Goal: Information Seeking & Learning: Learn about a topic

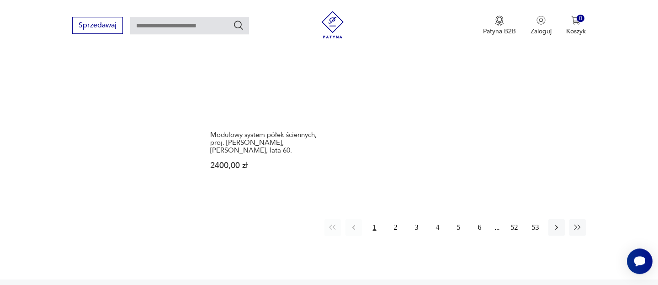
scroll to position [1407, 0]
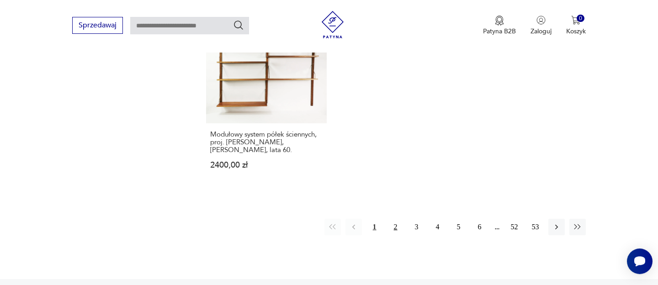
click at [393, 219] on button "2" at bounding box center [395, 227] width 16 height 16
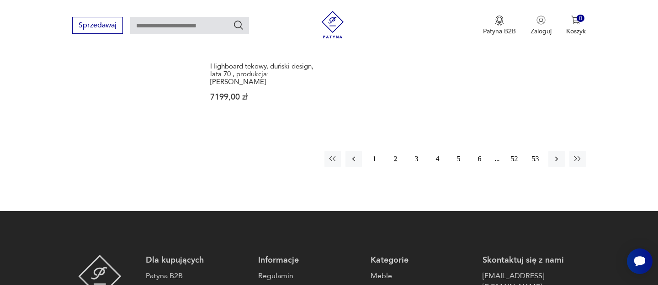
scroll to position [1523, 0]
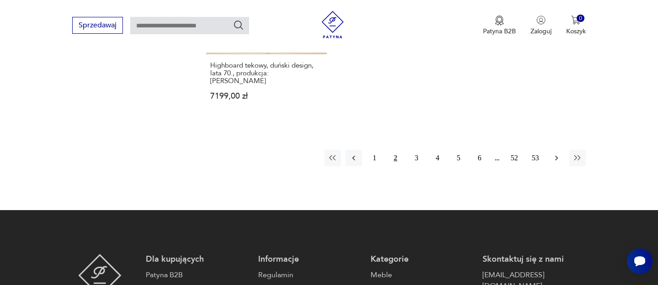
click at [558, 153] on icon "button" at bounding box center [556, 157] width 9 height 9
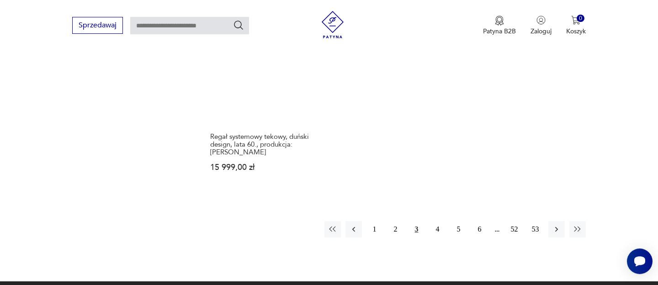
scroll to position [1512, 0]
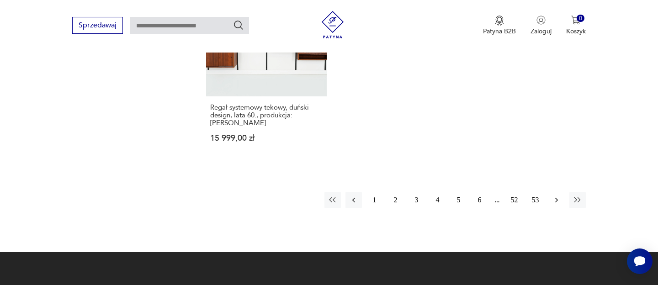
click at [559, 195] on icon "button" at bounding box center [556, 199] width 9 height 9
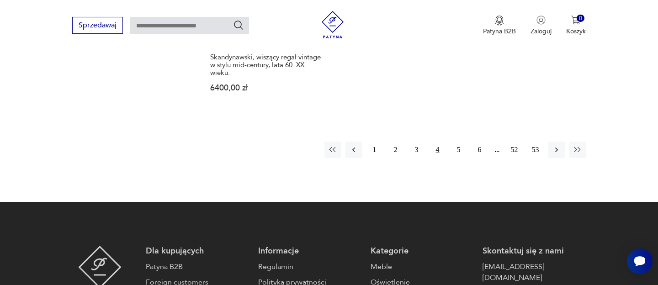
scroll to position [1509, 0]
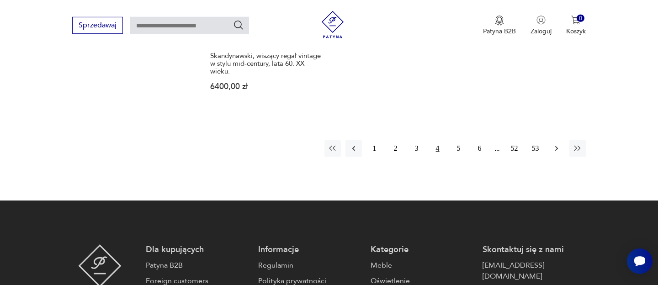
click at [557, 146] on icon "button" at bounding box center [555, 148] width 3 height 5
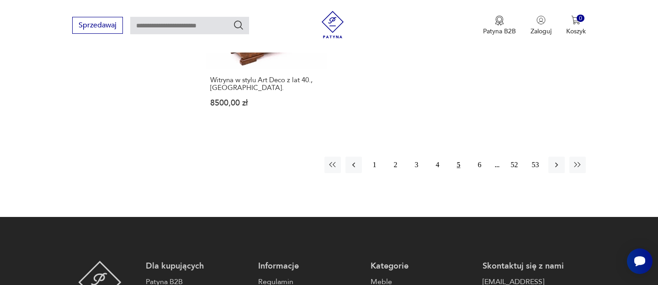
scroll to position [1455, 0]
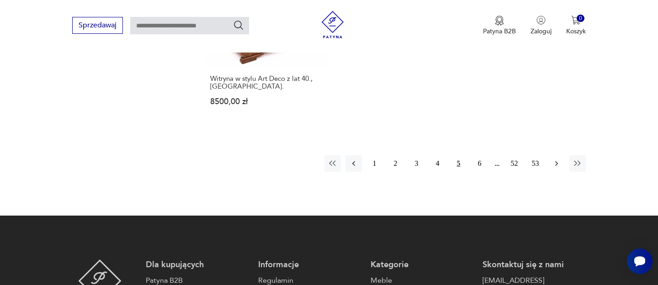
click at [557, 159] on icon "button" at bounding box center [556, 163] width 9 height 9
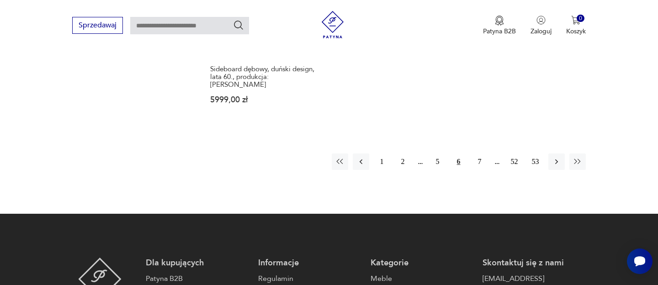
scroll to position [1489, 0]
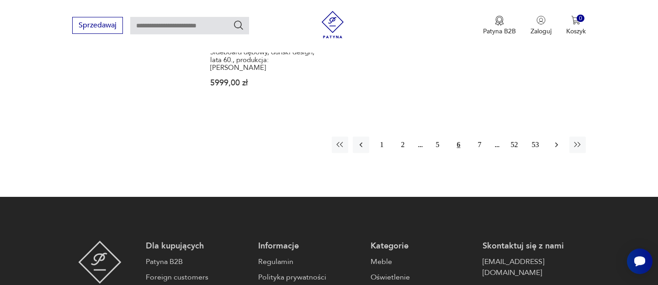
click at [555, 140] on icon "button" at bounding box center [556, 144] width 9 height 9
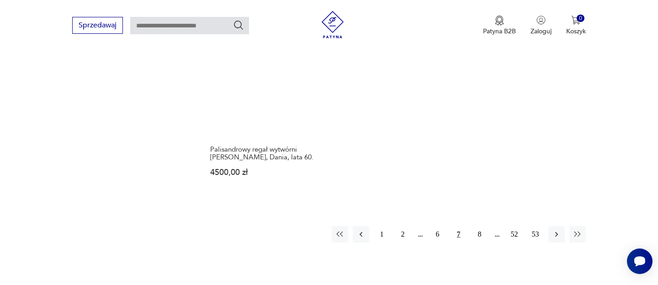
scroll to position [1398, 0]
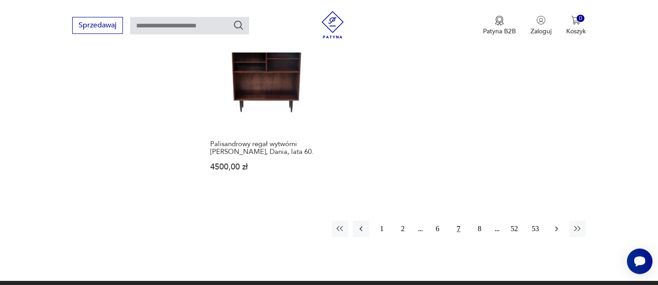
click at [553, 224] on icon "button" at bounding box center [556, 228] width 9 height 9
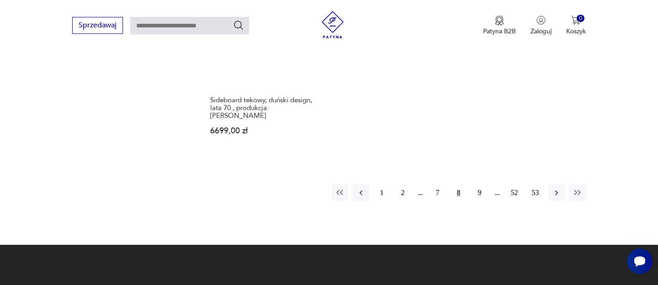
scroll to position [1450, 0]
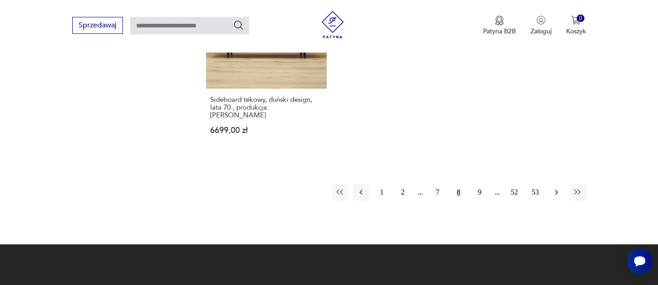
click at [555, 188] on icon "button" at bounding box center [556, 192] width 9 height 9
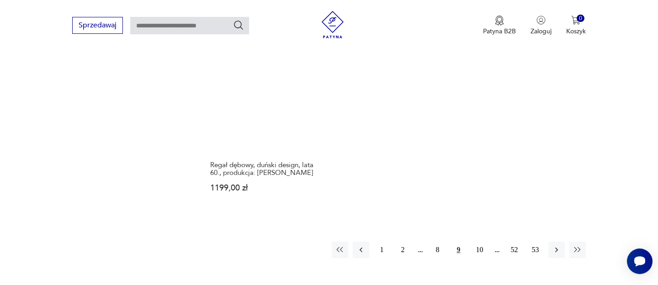
scroll to position [1400, 0]
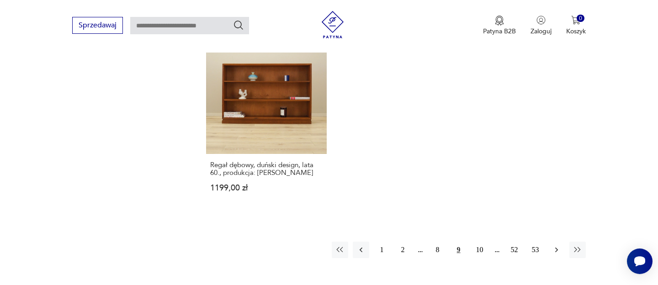
click at [562, 242] on button "button" at bounding box center [556, 250] width 16 height 16
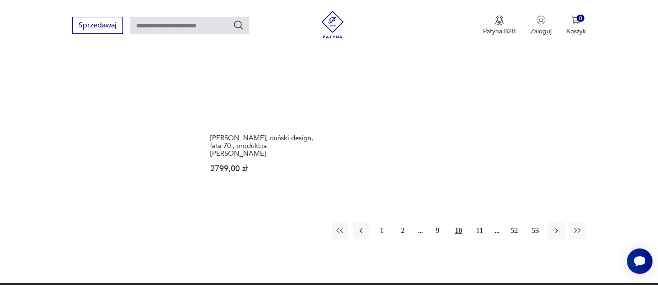
scroll to position [1427, 0]
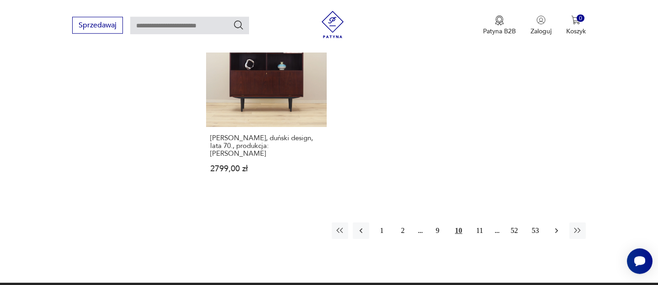
click at [555, 226] on icon "button" at bounding box center [556, 230] width 9 height 9
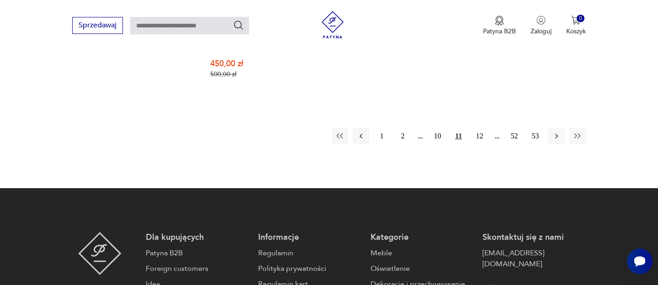
scroll to position [1509, 0]
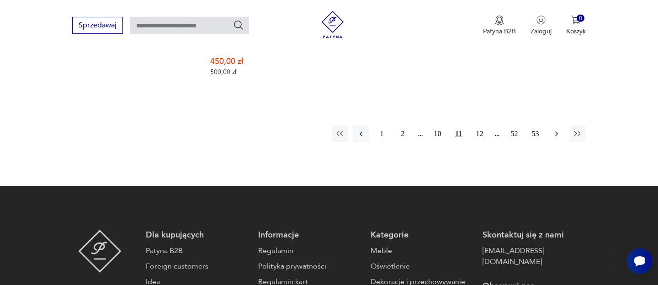
click at [554, 129] on icon "button" at bounding box center [556, 133] width 9 height 9
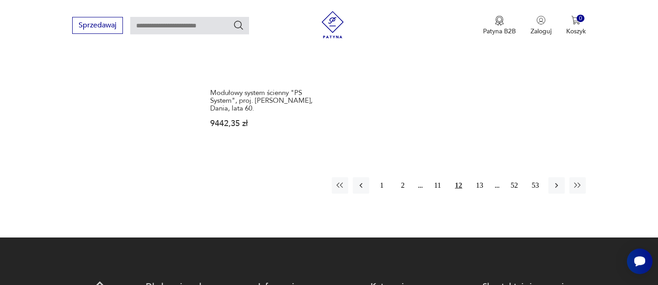
scroll to position [1470, 0]
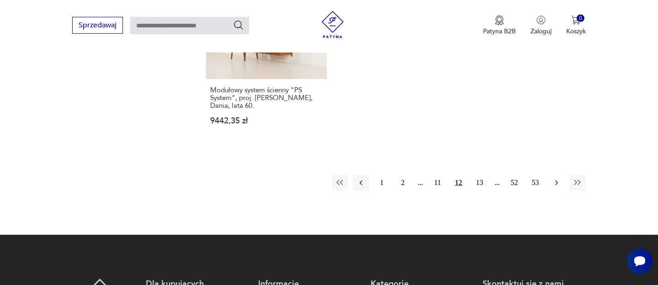
click at [558, 181] on icon "button" at bounding box center [556, 182] width 9 height 9
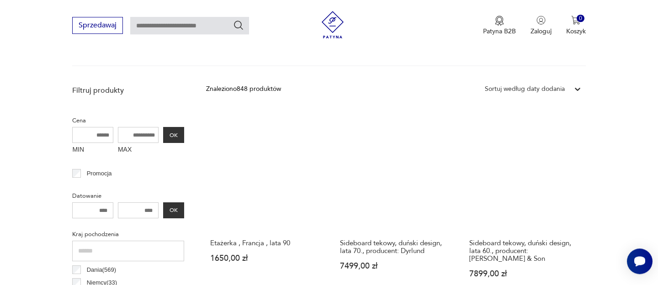
scroll to position [296, 0]
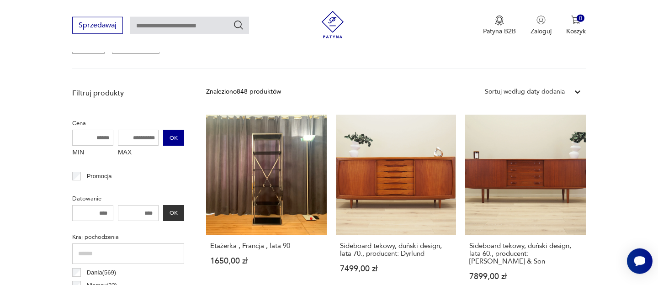
drag, startPoint x: 119, startPoint y: 133, endPoint x: 184, endPoint y: 136, distance: 64.9
click at [184, 136] on div "MIN MAX OK" at bounding box center [128, 145] width 112 height 31
type input "****"
click at [176, 145] on button "OK" at bounding box center [173, 138] width 21 height 16
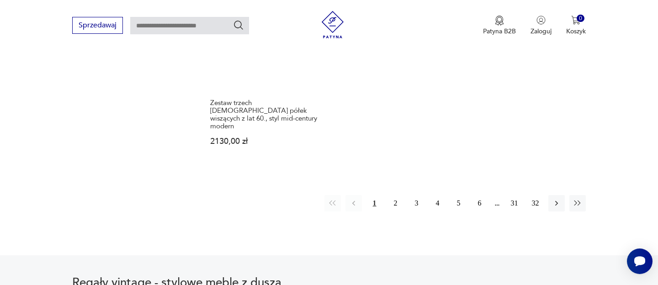
scroll to position [1432, 0]
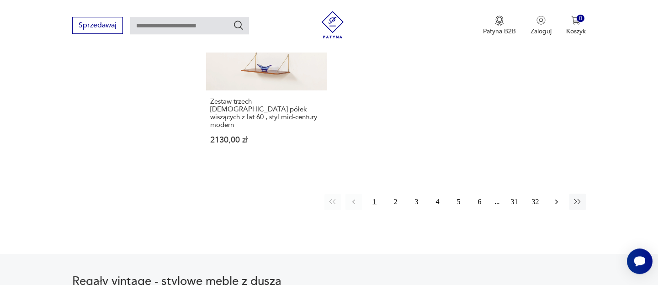
click at [561, 194] on button "button" at bounding box center [556, 202] width 16 height 16
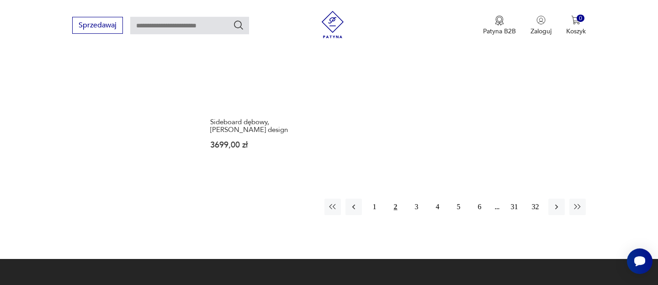
scroll to position [1426, 0]
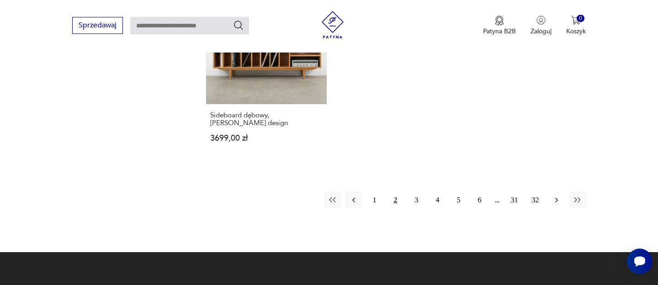
click at [554, 195] on icon "button" at bounding box center [556, 199] width 9 height 9
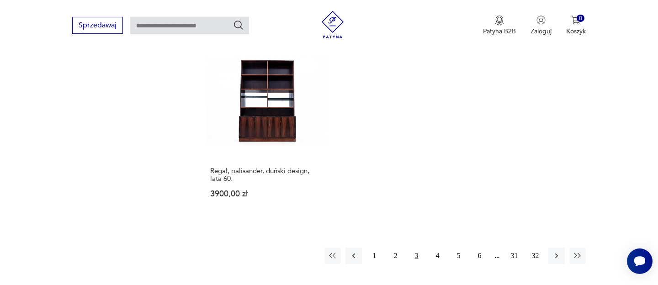
scroll to position [1362, 0]
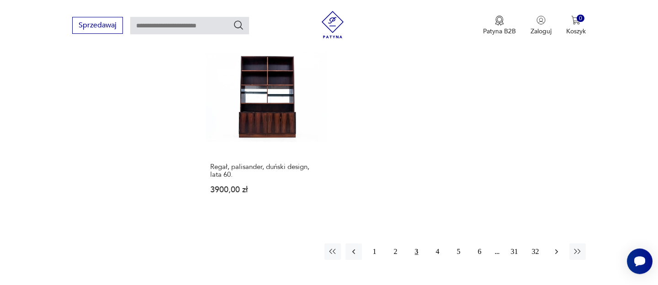
click at [556, 247] on icon "button" at bounding box center [556, 251] width 9 height 9
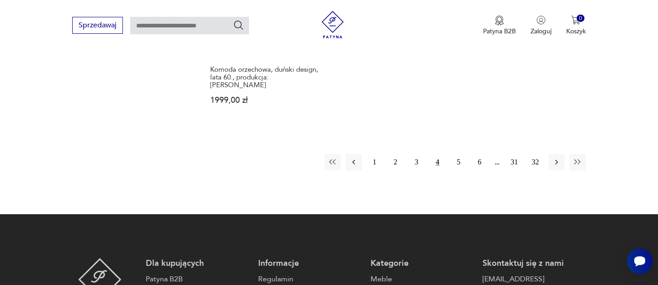
scroll to position [1459, 0]
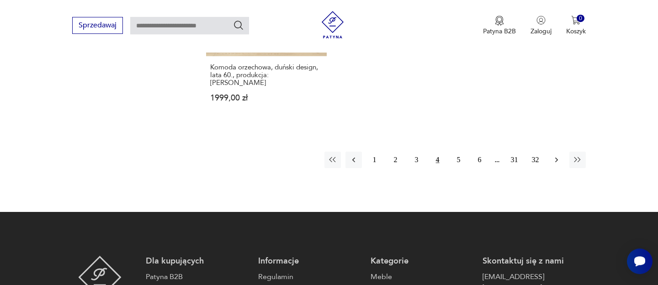
click at [552, 155] on icon "button" at bounding box center [556, 159] width 9 height 9
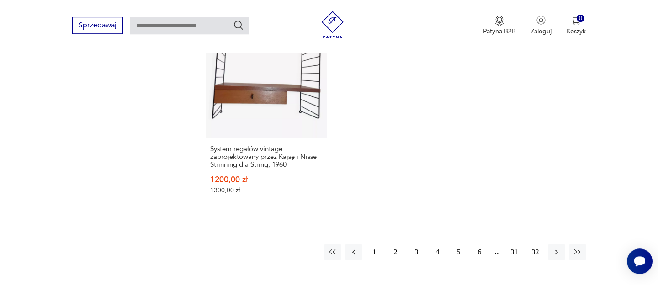
scroll to position [1426, 0]
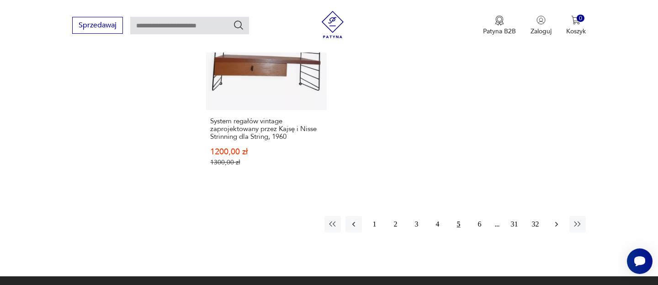
click at [556, 220] on icon "button" at bounding box center [556, 224] width 9 height 9
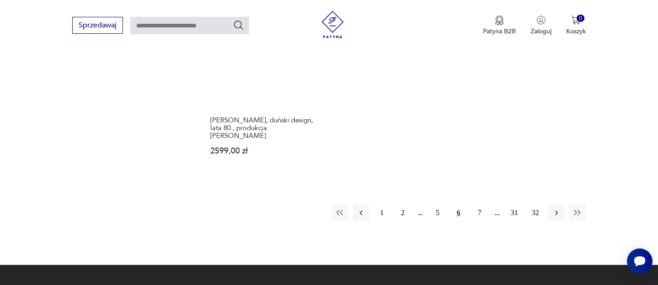
scroll to position [1436, 0]
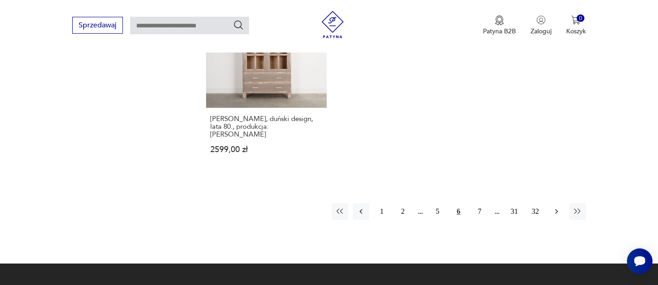
click at [557, 207] on icon "button" at bounding box center [556, 211] width 9 height 9
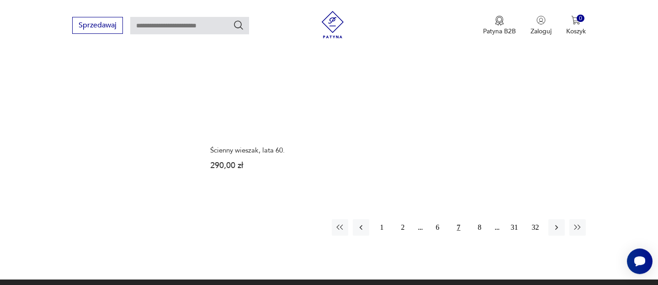
scroll to position [1387, 0]
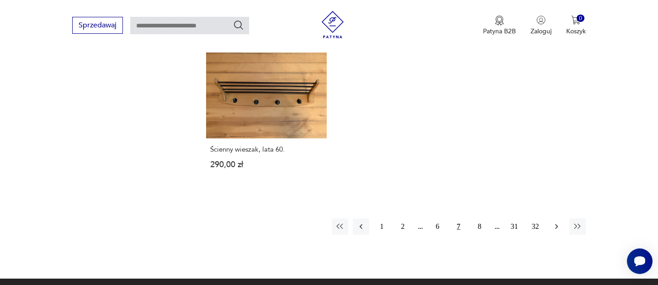
click at [559, 222] on icon "button" at bounding box center [556, 226] width 9 height 9
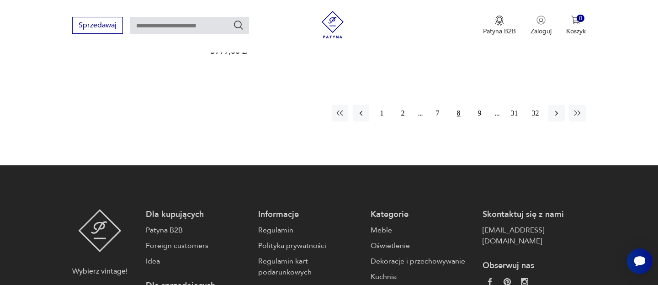
scroll to position [1515, 0]
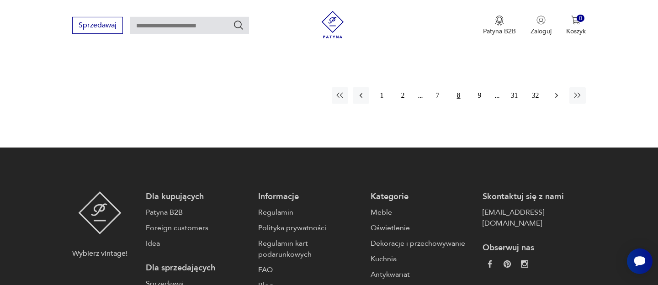
click at [552, 91] on icon "button" at bounding box center [556, 95] width 9 height 9
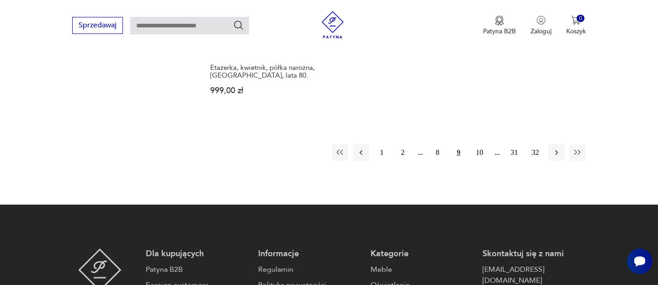
scroll to position [1446, 0]
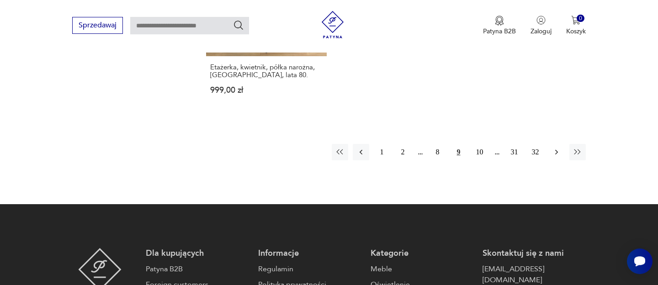
click at [559, 147] on icon "button" at bounding box center [556, 151] width 9 height 9
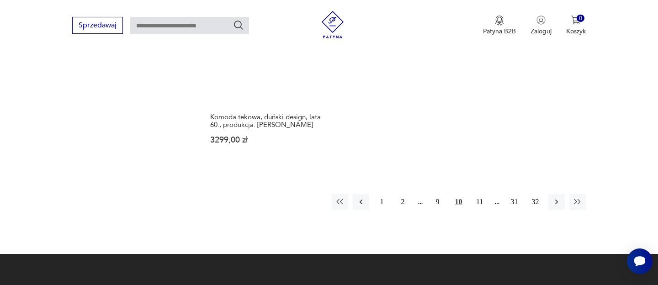
scroll to position [1418, 0]
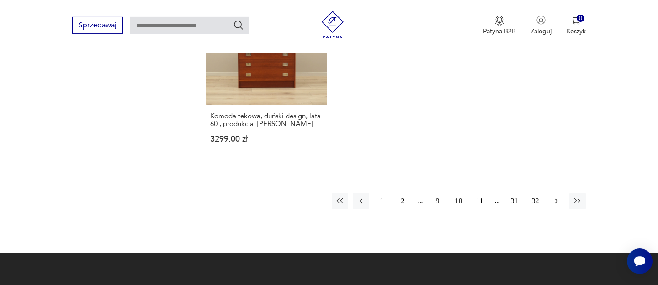
click at [556, 199] on icon "button" at bounding box center [555, 201] width 3 height 5
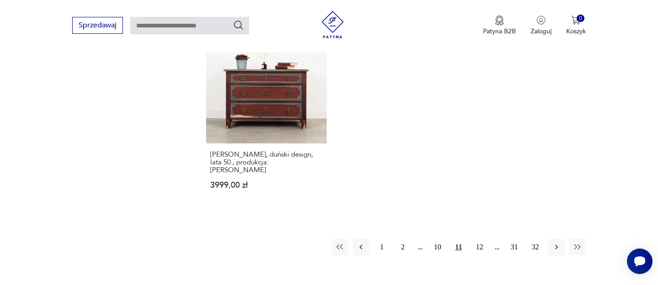
scroll to position [1385, 0]
click at [559, 242] on icon "button" at bounding box center [556, 246] width 9 height 9
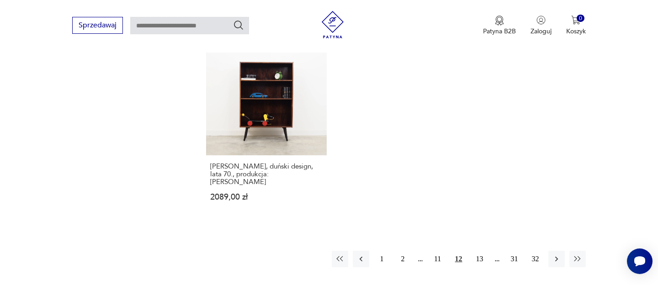
scroll to position [1373, 0]
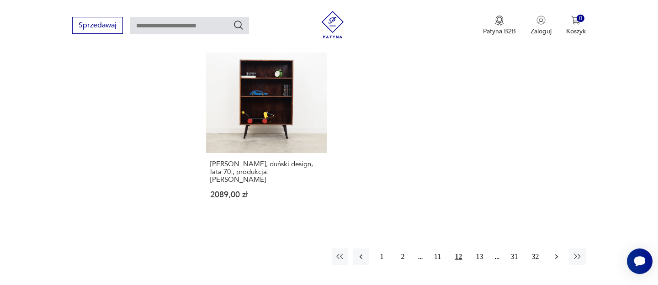
click at [559, 252] on icon "button" at bounding box center [556, 256] width 9 height 9
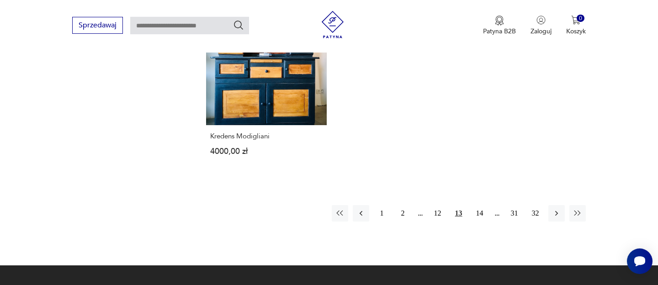
scroll to position [1415, 0]
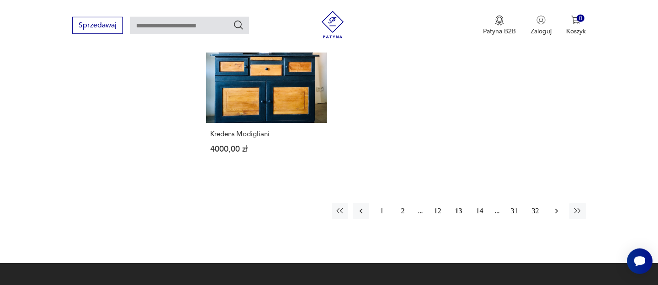
click at [556, 206] on icon "button" at bounding box center [556, 210] width 9 height 9
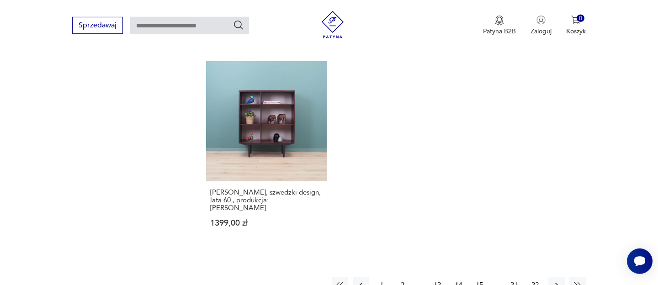
scroll to position [1354, 0]
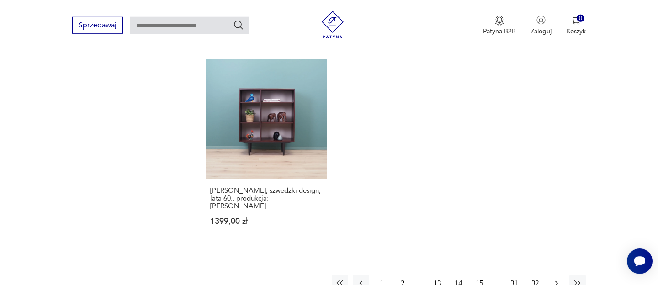
click at [560, 279] on icon "button" at bounding box center [556, 283] width 9 height 9
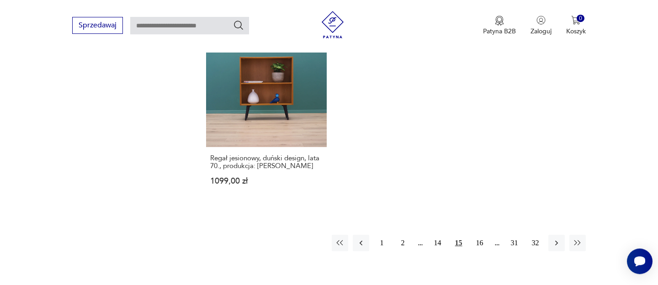
scroll to position [1368, 0]
click at [563, 235] on button "button" at bounding box center [556, 243] width 16 height 16
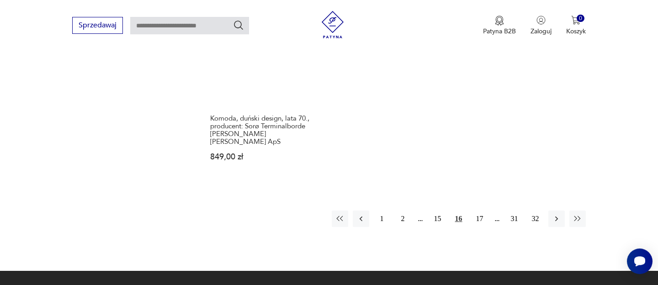
scroll to position [1442, 0]
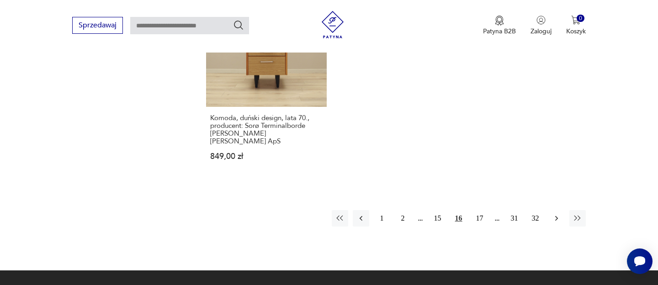
click at [556, 214] on icon "button" at bounding box center [556, 218] width 9 height 9
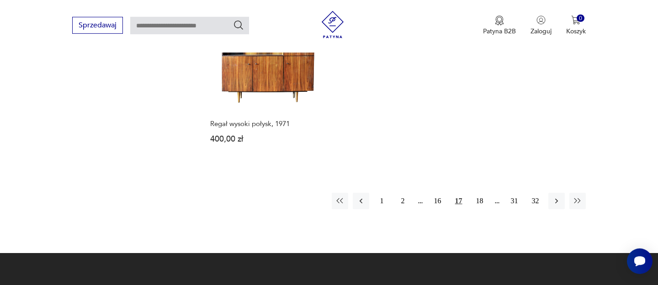
scroll to position [1410, 0]
click at [557, 196] on icon "button" at bounding box center [556, 200] width 9 height 9
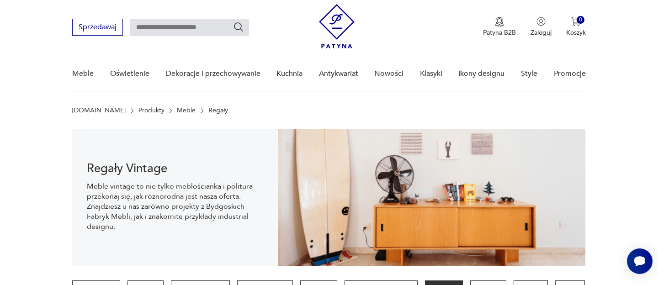
scroll to position [21, 0]
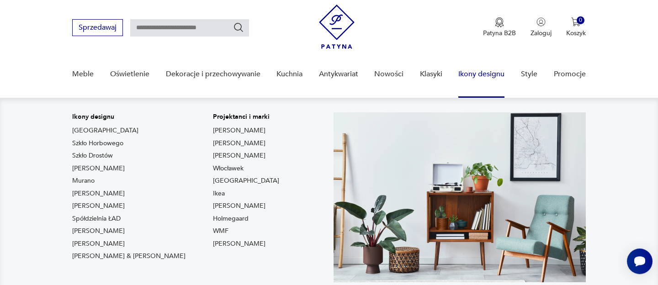
click at [489, 72] on link "Ikony designu" at bounding box center [481, 74] width 46 height 35
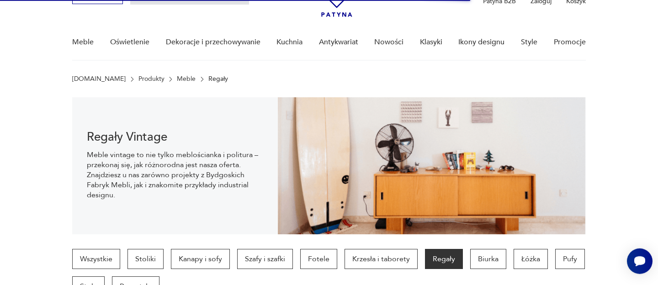
scroll to position [53, 0]
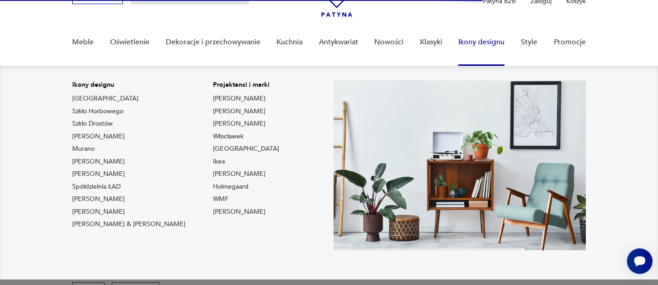
click at [480, 40] on link "Ikony designu" at bounding box center [481, 42] width 46 height 35
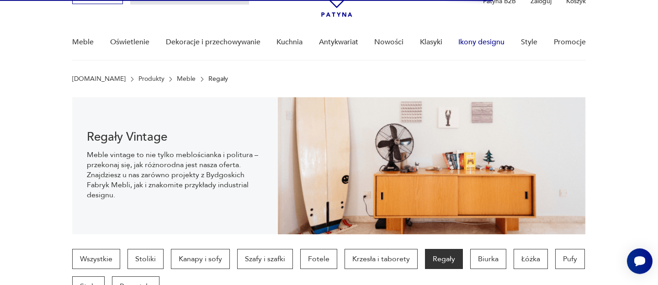
click at [480, 40] on link "Ikony designu" at bounding box center [481, 42] width 46 height 35
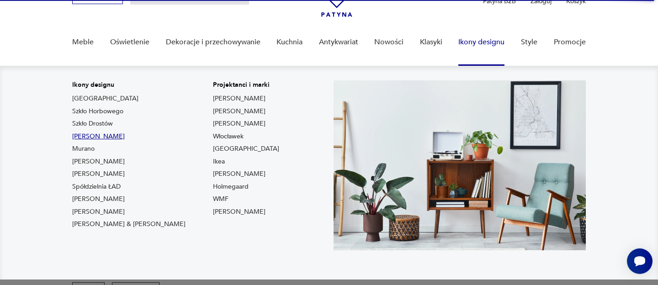
click at [121, 137] on link "[PERSON_NAME]" at bounding box center [98, 136] width 53 height 9
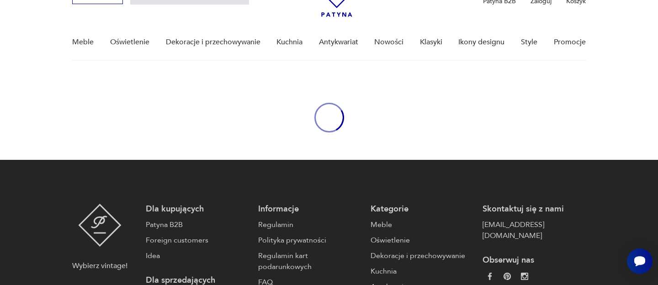
type input "*******"
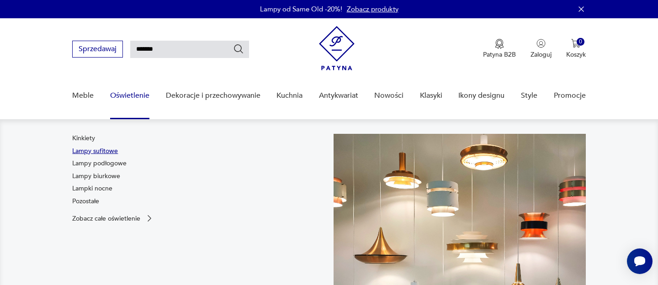
click at [110, 150] on link "Lampy sufitowe" at bounding box center [95, 151] width 46 height 9
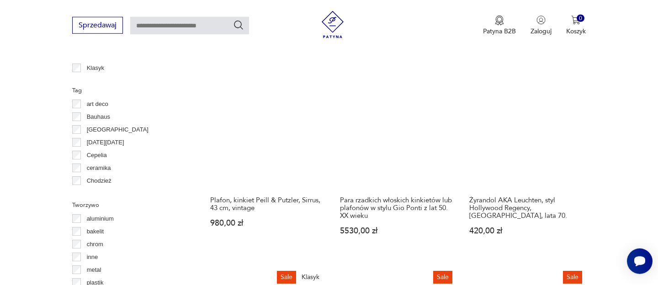
scroll to position [711, 0]
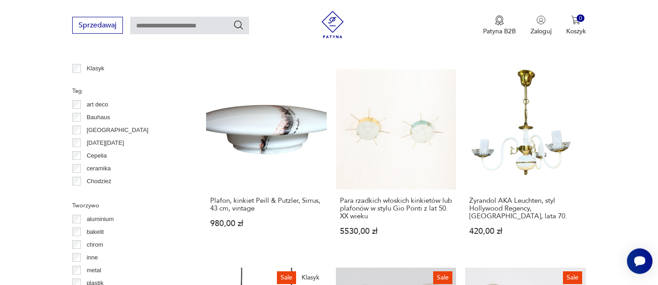
scroll to position [345, 0]
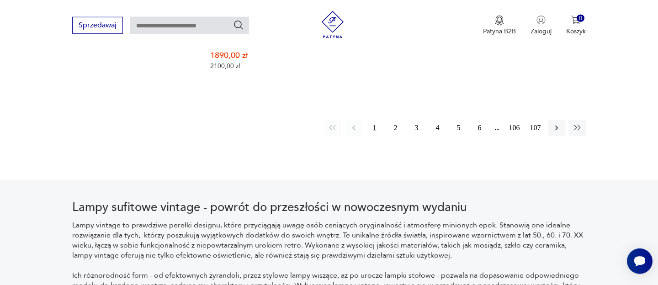
scroll to position [1497, 0]
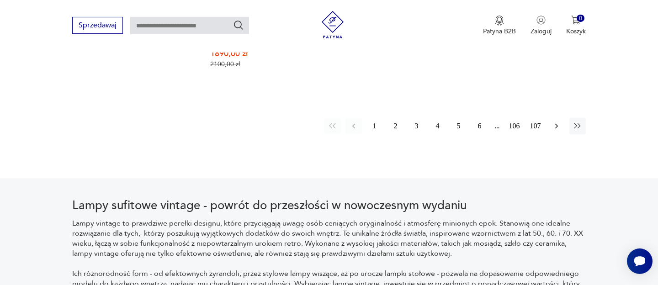
click at [551, 118] on button "button" at bounding box center [556, 126] width 16 height 16
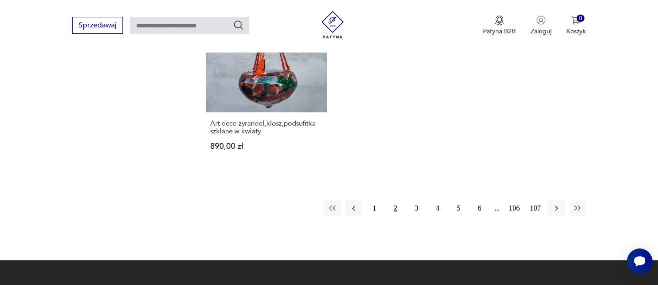
scroll to position [1444, 0]
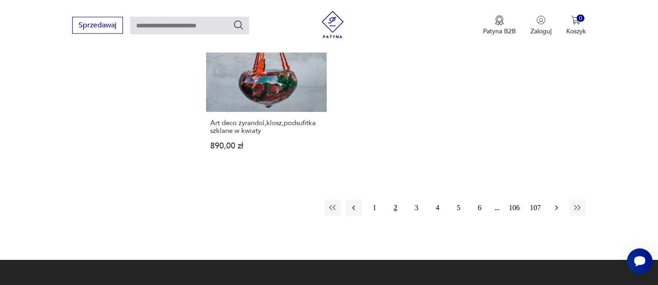
click at [558, 203] on icon "button" at bounding box center [556, 207] width 9 height 9
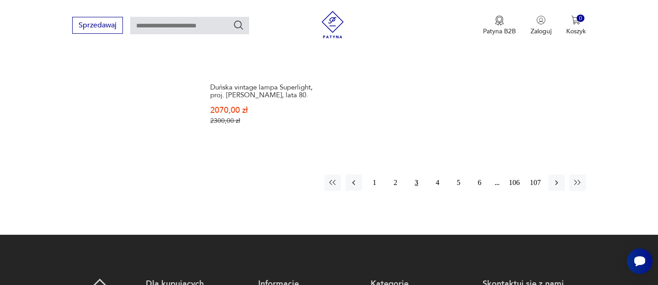
scroll to position [1436, 0]
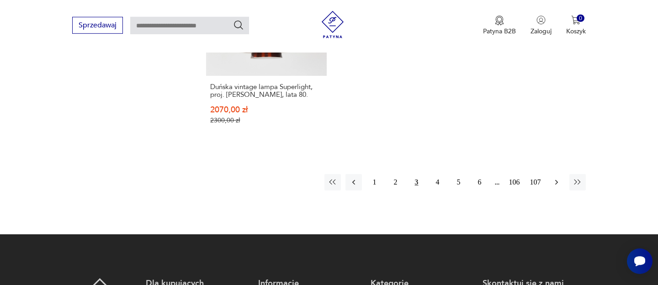
click at [560, 178] on icon "button" at bounding box center [556, 182] width 9 height 9
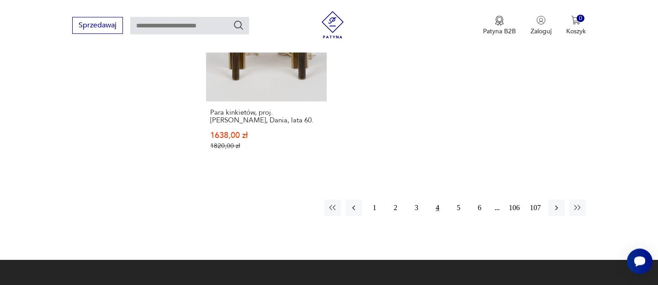
scroll to position [1457, 0]
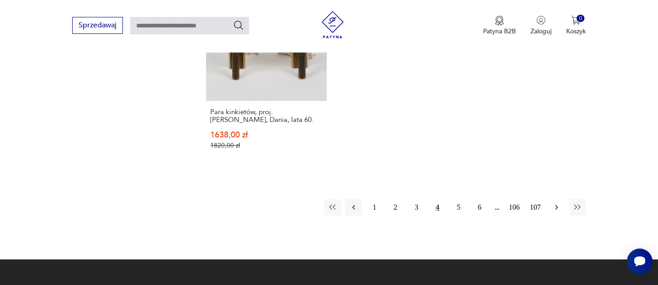
click at [556, 203] on icon "button" at bounding box center [556, 207] width 9 height 9
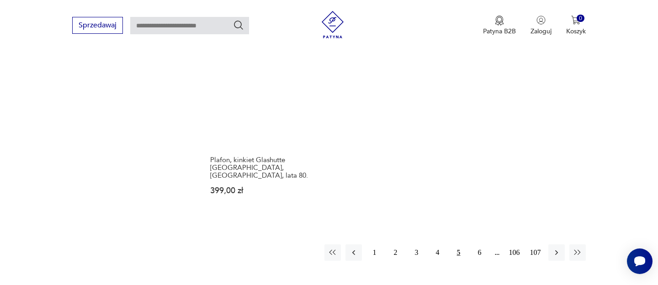
scroll to position [1408, 0]
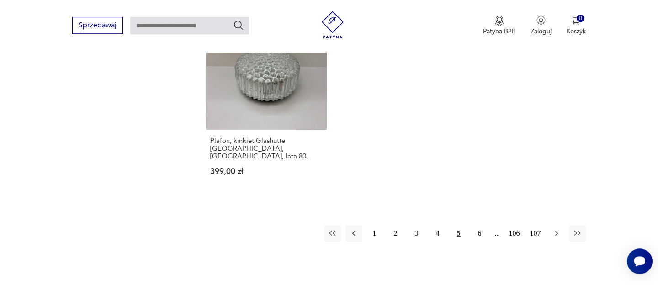
click at [556, 229] on icon "button" at bounding box center [556, 233] width 9 height 9
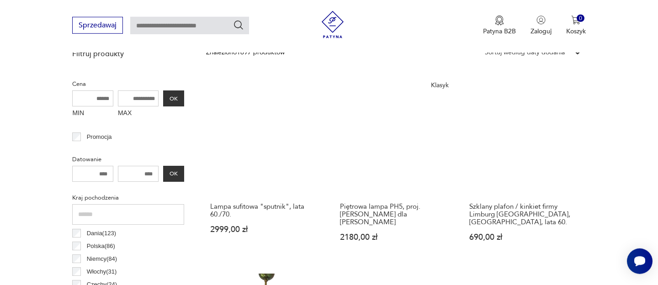
scroll to position [309, 0]
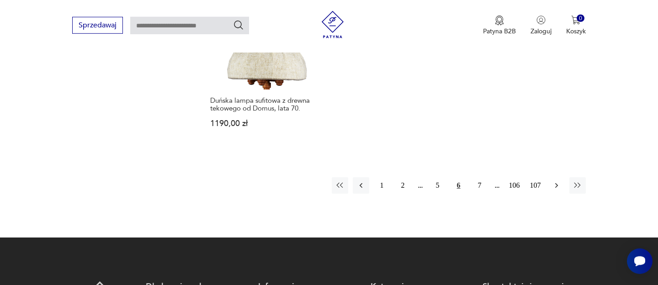
click at [554, 177] on button "button" at bounding box center [556, 185] width 16 height 16
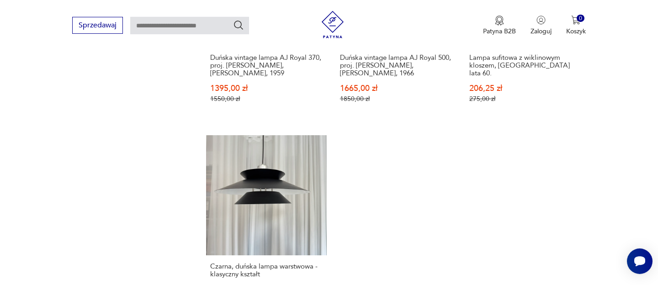
scroll to position [1291, 0]
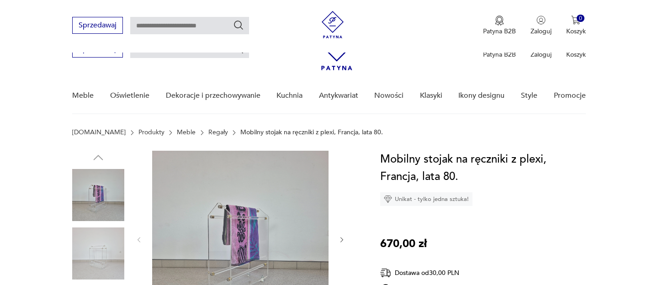
scroll to position [113, 0]
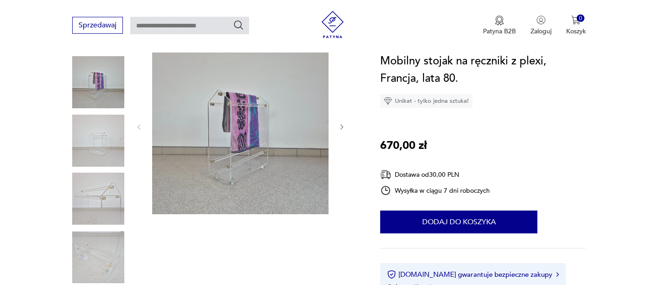
click at [342, 125] on icon "button" at bounding box center [342, 127] width 8 height 8
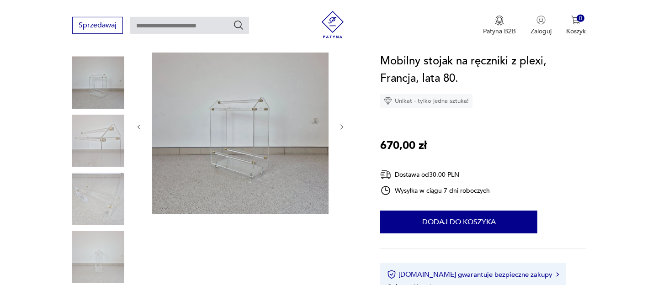
click at [342, 125] on icon "button" at bounding box center [342, 127] width 8 height 8
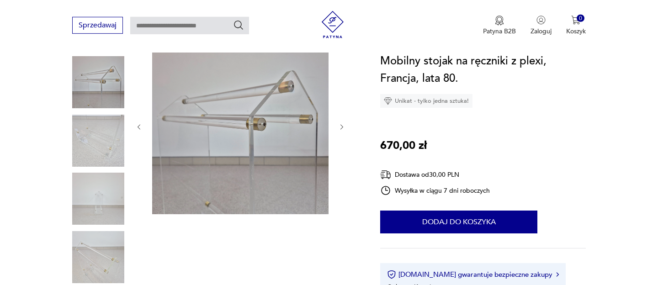
click at [342, 125] on icon "button" at bounding box center [342, 127] width 8 height 8
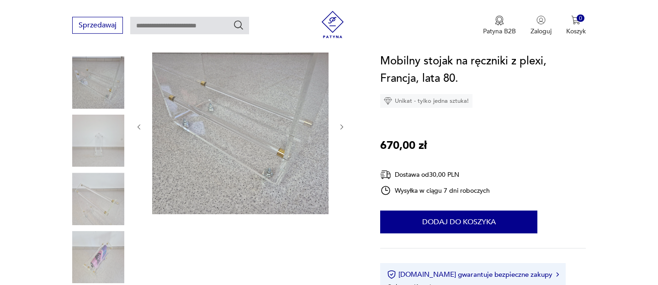
click at [342, 125] on icon "button" at bounding box center [342, 127] width 8 height 8
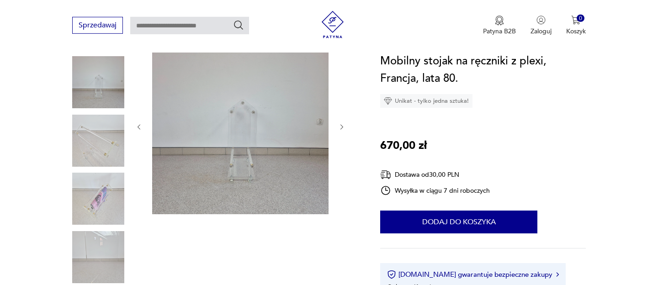
scroll to position [0, 0]
click at [342, 125] on icon "button" at bounding box center [342, 127] width 8 height 8
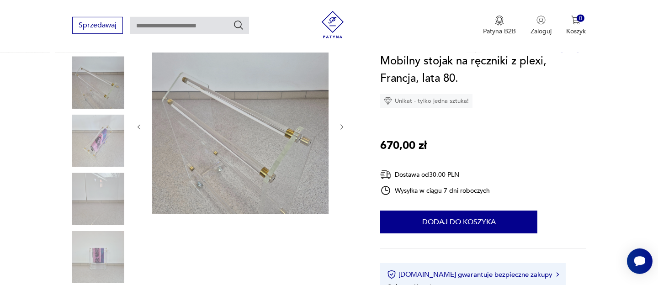
click at [342, 125] on icon "button" at bounding box center [342, 127] width 8 height 8
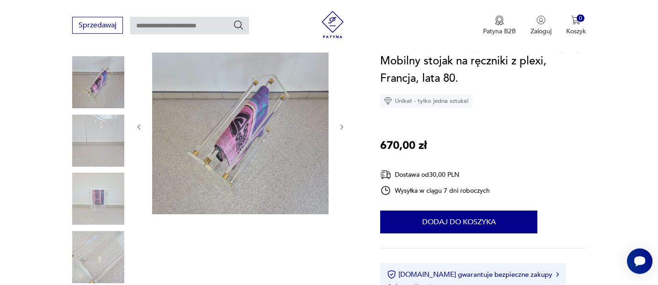
click at [342, 125] on icon "button" at bounding box center [342, 127] width 8 height 8
